Goal: Task Accomplishment & Management: Manage account settings

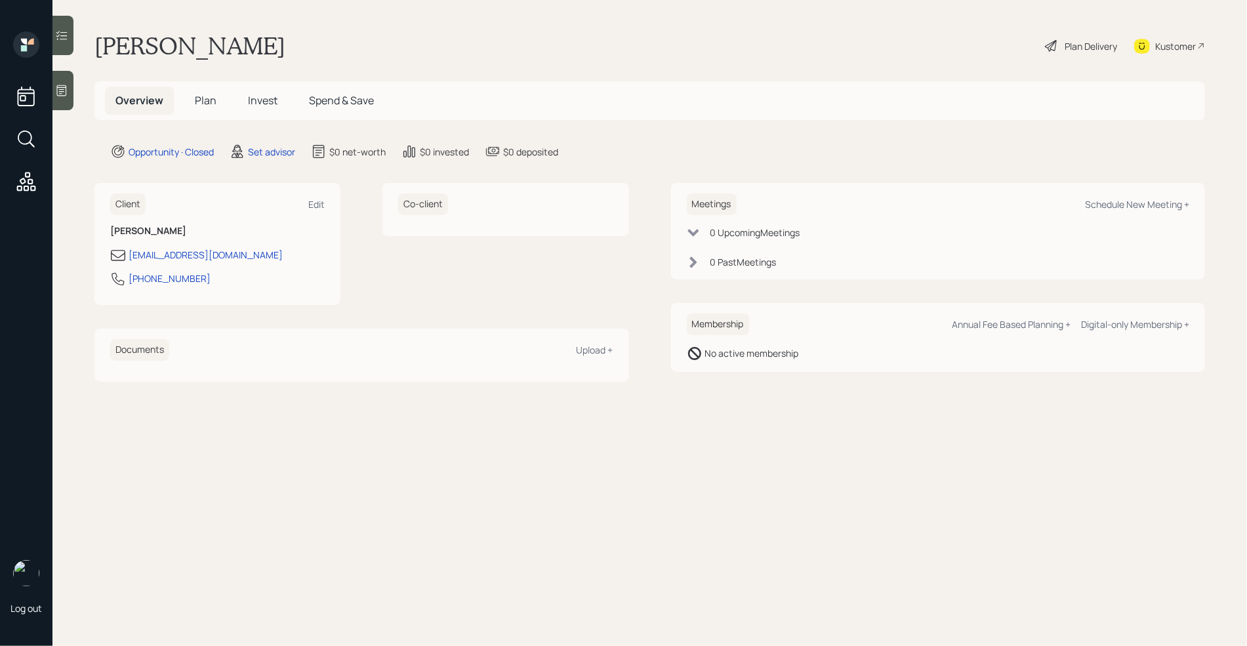
click at [65, 94] on icon at bounding box center [61, 90] width 13 height 13
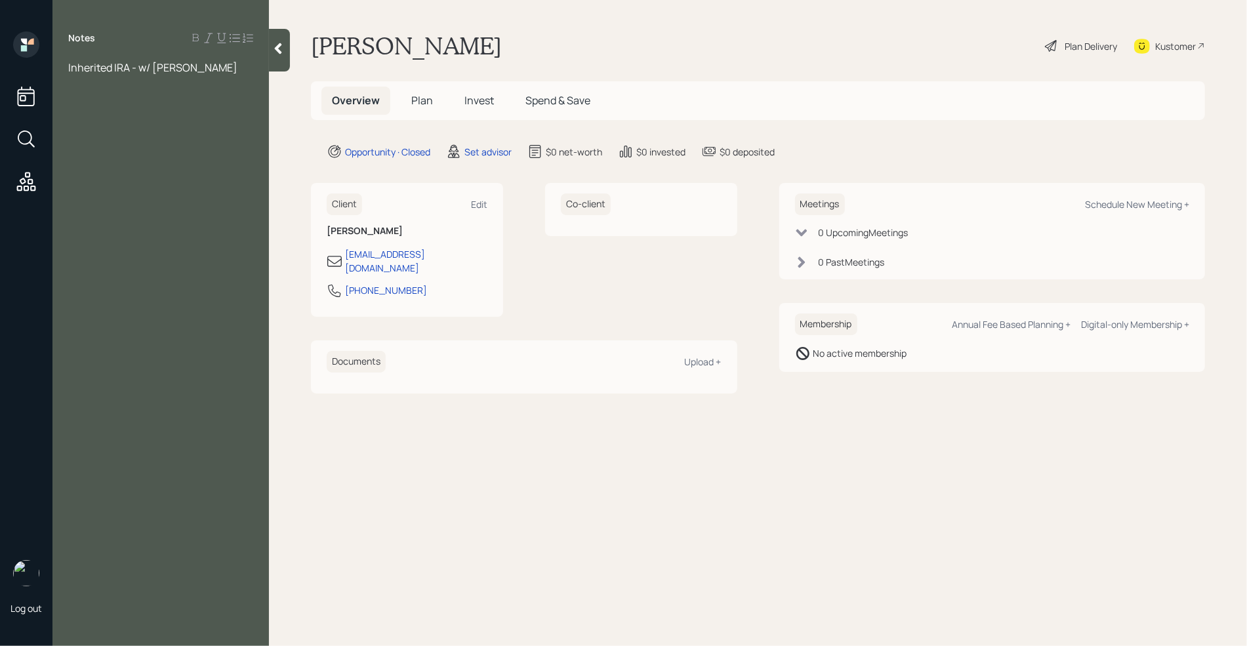
click at [66, 67] on div "Inherited IRA - w/ [PERSON_NAME]" at bounding box center [160, 74] width 216 height 29
click at [68, 68] on span "Inherited IRA - w/ [PERSON_NAME]" at bounding box center [152, 67] width 169 height 14
click at [87, 76] on div at bounding box center [160, 82] width 185 height 14
click at [199, 96] on span "stock with sole energy- 105 million" at bounding box center [149, 96] width 163 height 14
click at [257, 98] on div "age [DEMOGRAPHIC_DATA] Assets stock with sole energy- 108 million Inherited IRA…" at bounding box center [160, 96] width 216 height 72
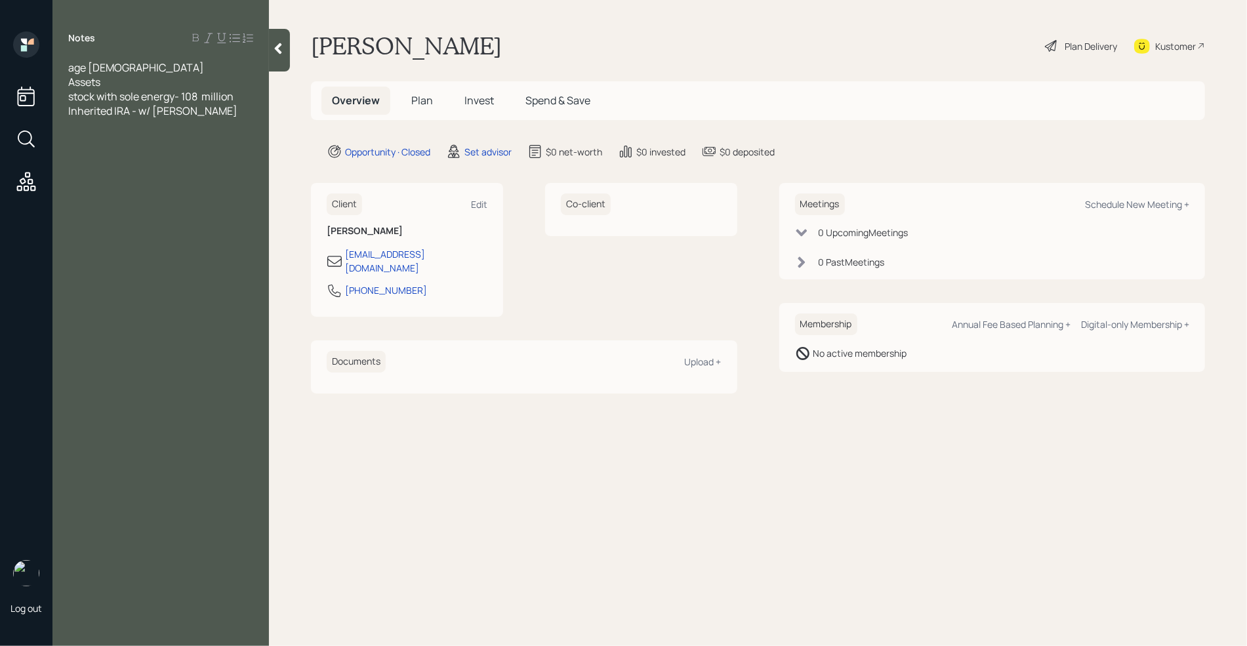
click at [245, 95] on div "stock with sole energy- 108 million" at bounding box center [160, 96] width 185 height 14
click at [142, 99] on span "stock with sole energy- 108 million" at bounding box center [150, 96] width 165 height 14
click at [239, 98] on div "stock with sol energy- 108 million" at bounding box center [160, 96] width 185 height 14
